Goal: Task Accomplishment & Management: Manage account settings

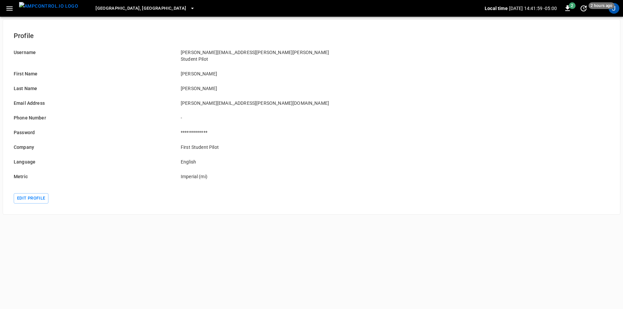
click at [42, 7] on img "menu" at bounding box center [48, 6] width 59 height 8
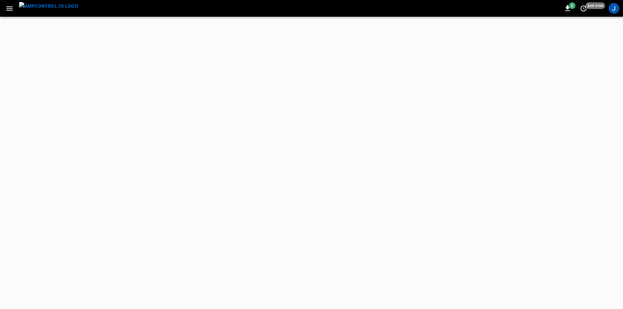
click at [14, 9] on button "button" at bounding box center [10, 8] width 14 height 12
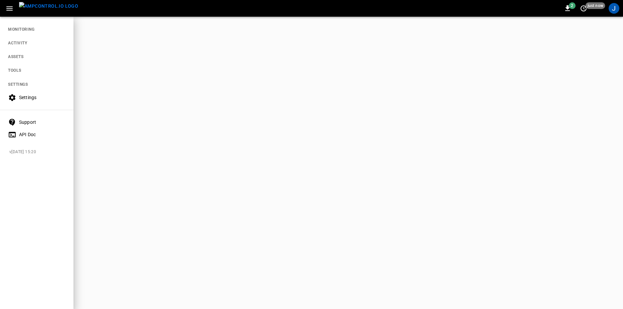
drag, startPoint x: 185, startPoint y: 94, endPoint x: 449, endPoint y: 61, distance: 266.3
click at [186, 94] on div at bounding box center [311, 154] width 623 height 309
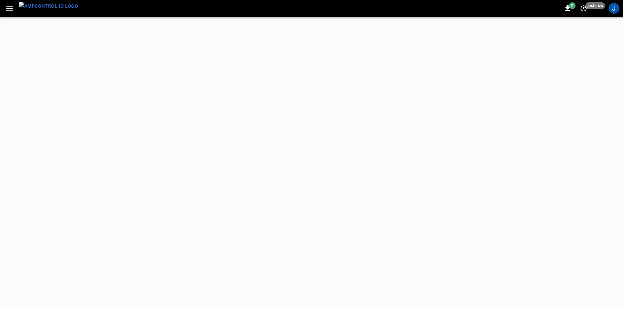
click at [12, 7] on icon "button" at bounding box center [9, 8] width 8 height 8
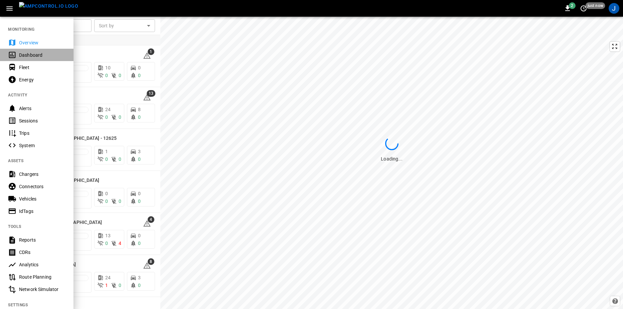
click at [37, 54] on div "Dashboard" at bounding box center [42, 55] width 46 height 7
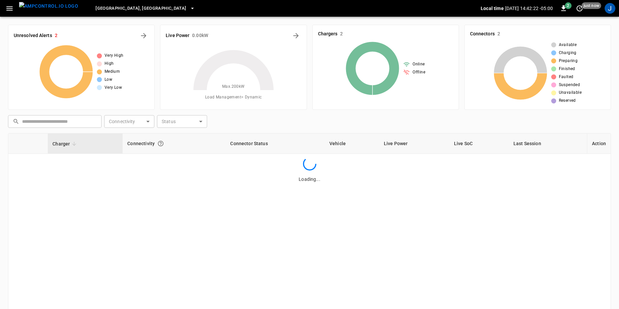
click at [122, 8] on button "[GEOGRAPHIC_DATA], [GEOGRAPHIC_DATA]" at bounding box center [145, 8] width 105 height 13
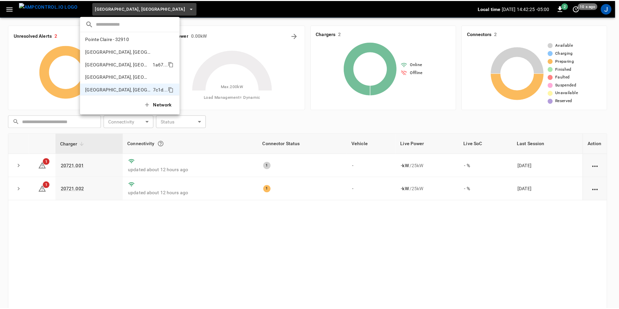
scroll to position [197, 0]
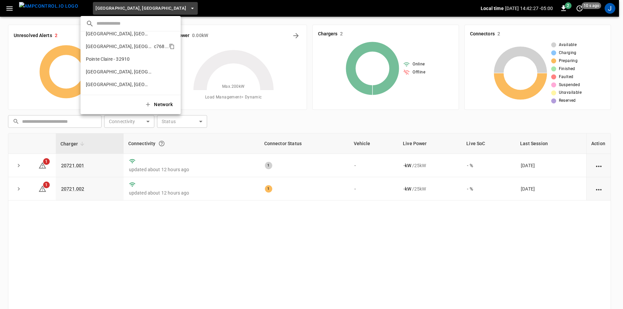
click at [116, 45] on p "Pittsburgh, PA (Three Rivers)" at bounding box center [118, 46] width 65 height 7
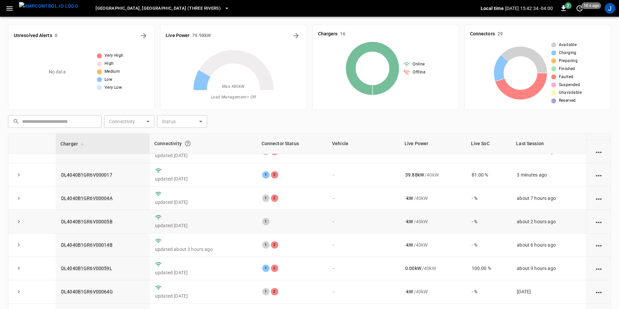
scroll to position [134, 0]
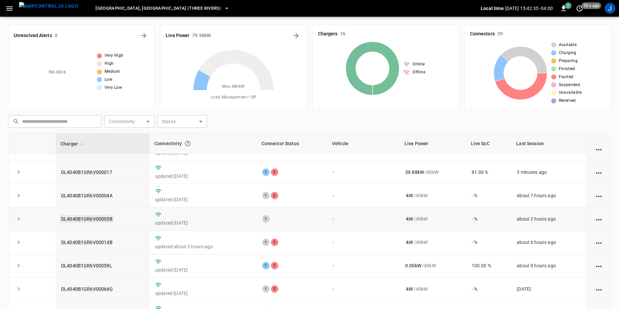
click at [98, 218] on link "DL4040B1GR6V00005B" at bounding box center [87, 219] width 54 height 8
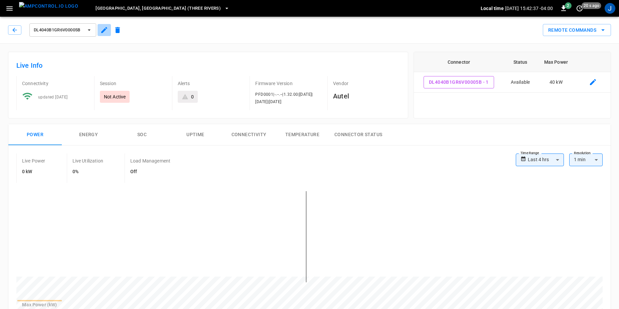
click at [103, 30] on icon "button" at bounding box center [104, 30] width 6 height 6
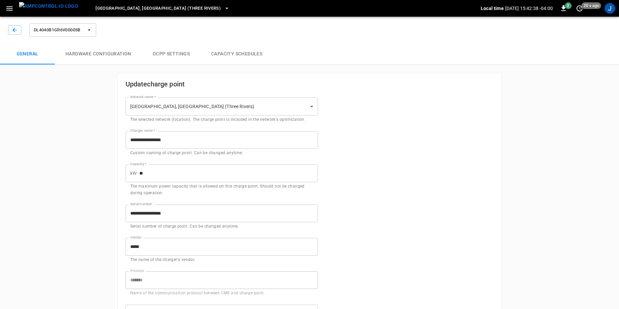
type input "**********"
click at [15, 28] on icon "button" at bounding box center [14, 30] width 4 height 4
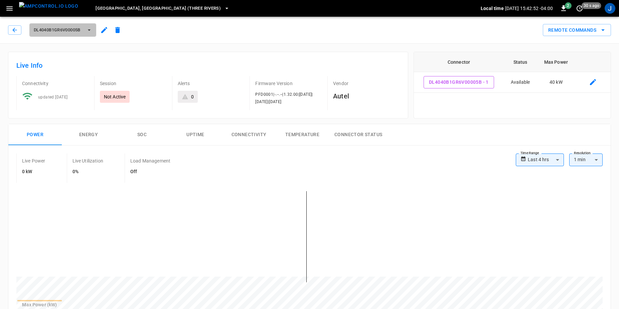
click at [87, 29] on icon "button" at bounding box center [89, 30] width 7 height 7
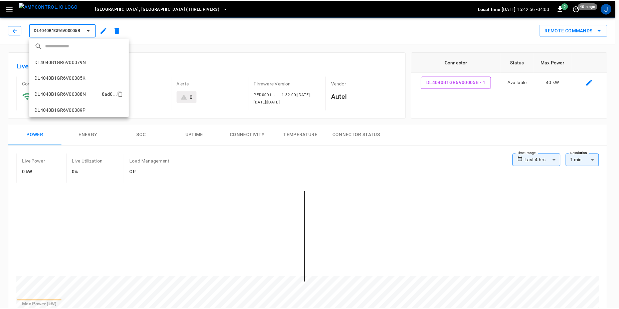
scroll to position [193, 0]
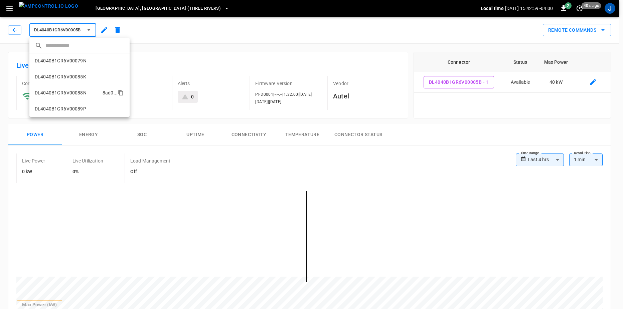
click at [82, 94] on p "DL4040B1GR6V00088N" at bounding box center [61, 93] width 52 height 7
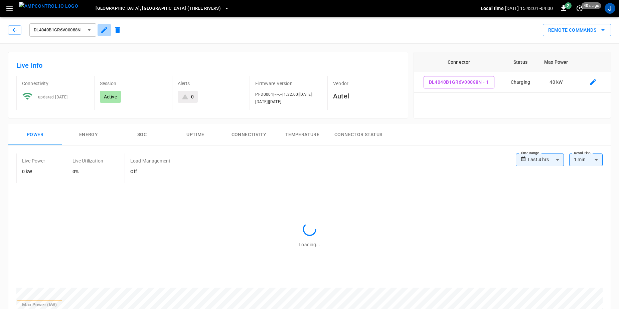
click at [102, 31] on icon "button" at bounding box center [104, 30] width 6 height 6
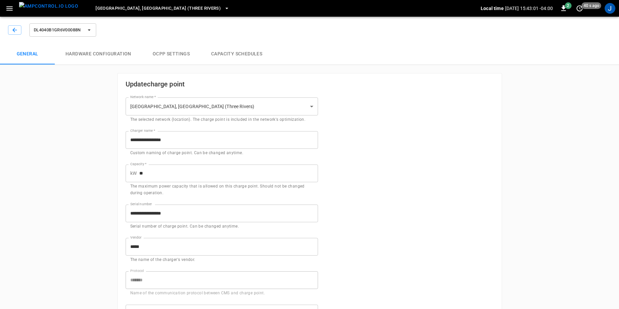
type input "**********"
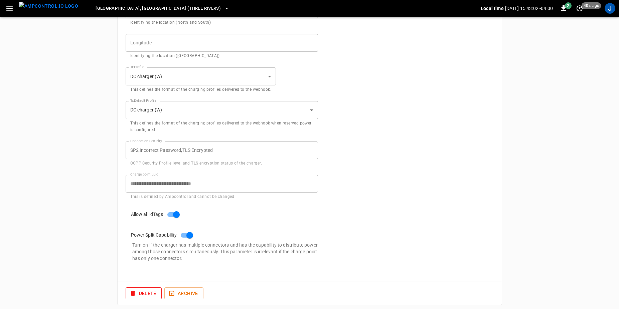
scroll to position [308, 0]
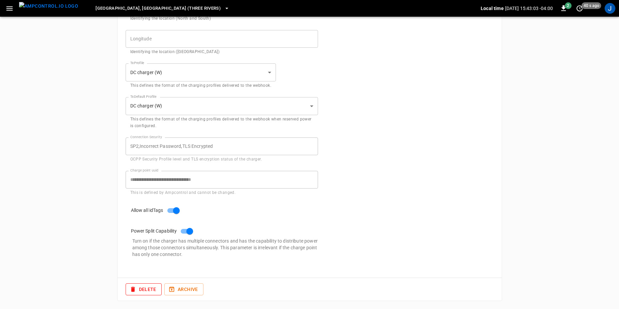
click at [120, 181] on div "**********" at bounding box center [218, 179] width 200 height 33
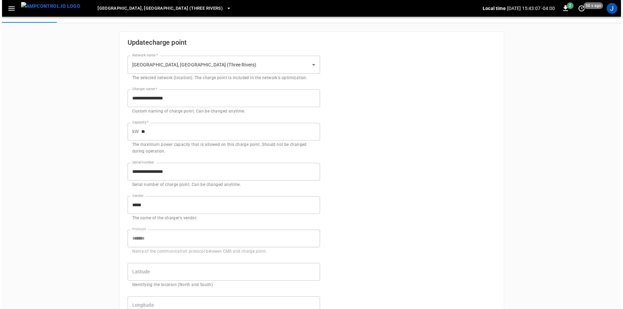
scroll to position [0, 0]
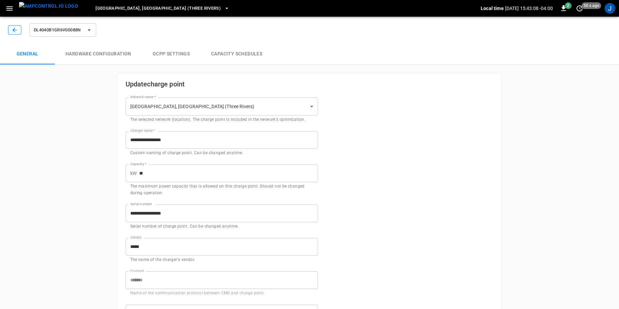
click at [10, 28] on button "button" at bounding box center [14, 29] width 13 height 9
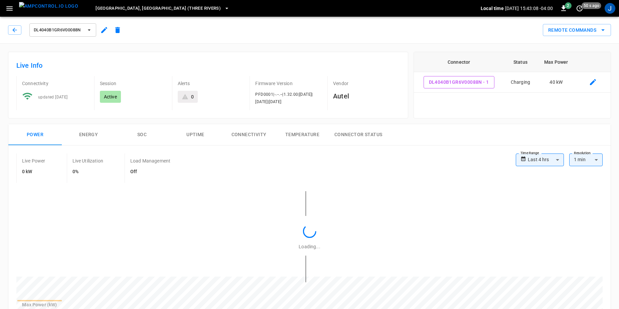
click at [66, 29] on span "DL4040B1GR6V00088N" at bounding box center [58, 30] width 49 height 8
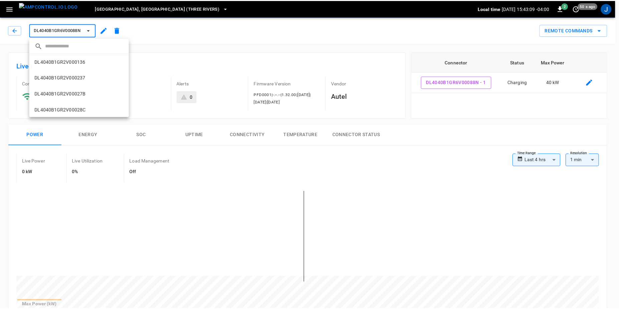
scroll to position [193, 0]
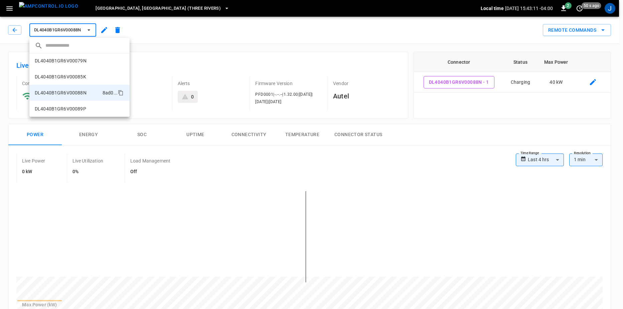
click at [78, 61] on p "DL4040B1GR6V00079N" at bounding box center [61, 60] width 52 height 7
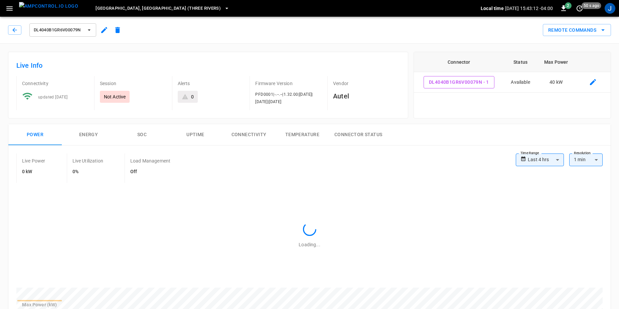
click at [106, 32] on icon "button" at bounding box center [104, 30] width 8 height 8
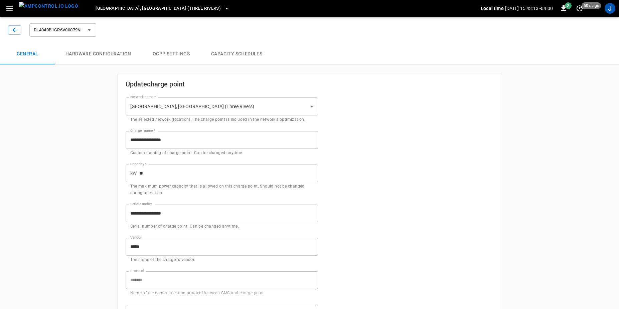
type input "**********"
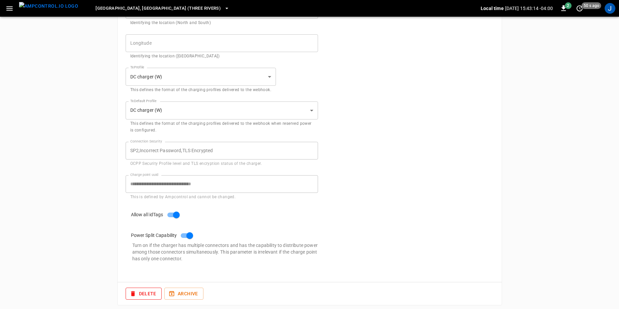
scroll to position [308, 0]
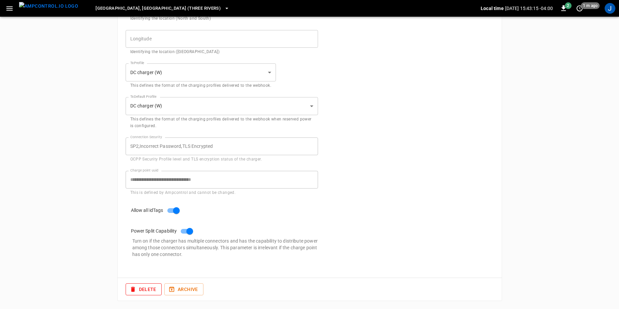
click at [123, 178] on div "**********" at bounding box center [218, 179] width 200 height 33
